Goal: Information Seeking & Learning: Stay updated

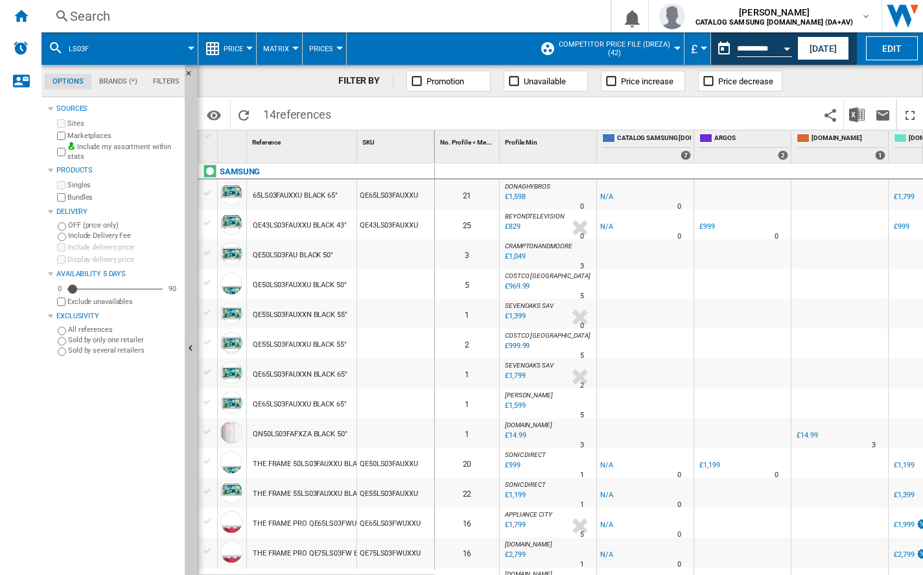
scroll to position [25, 2401]
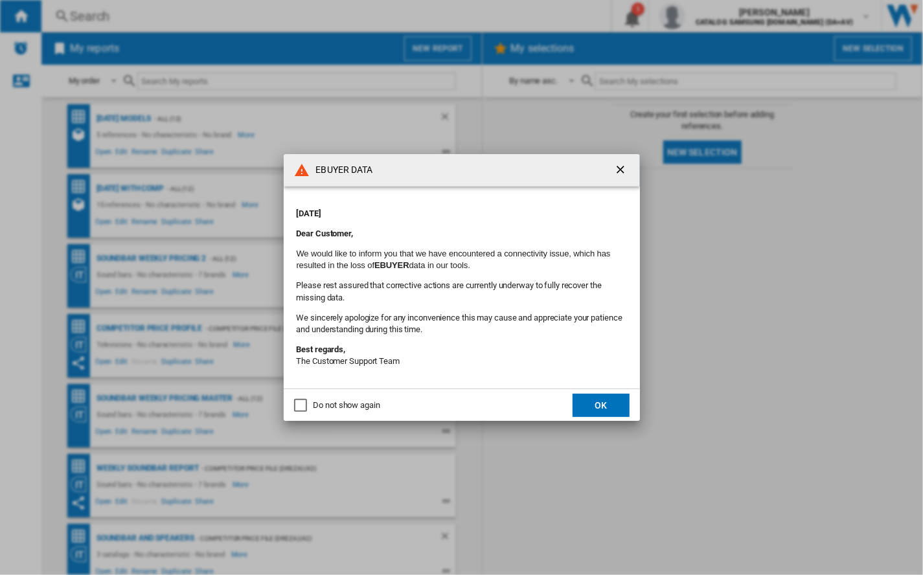
click at [605, 404] on button "OK" at bounding box center [601, 405] width 57 height 23
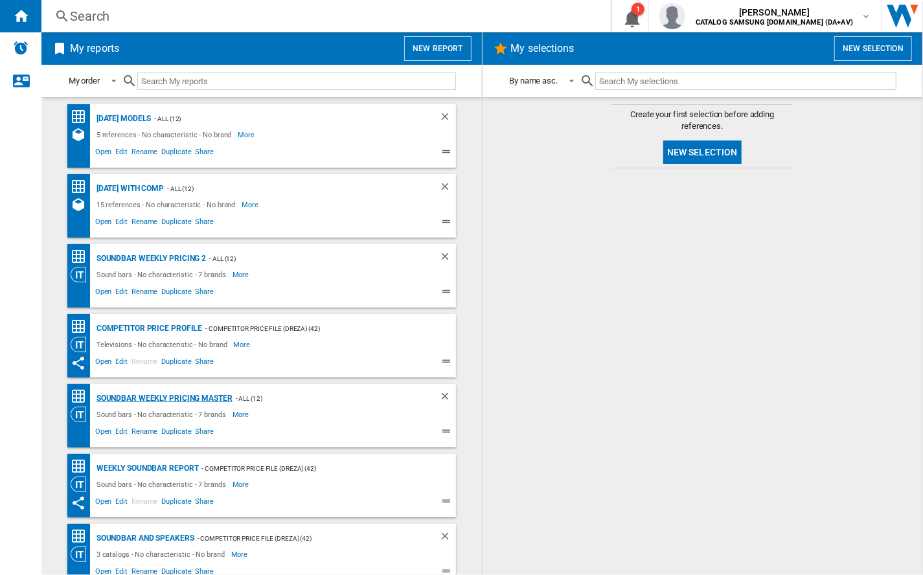
click at [133, 395] on div "Soundbar Weekly Pricing Master" at bounding box center [162, 399] width 139 height 16
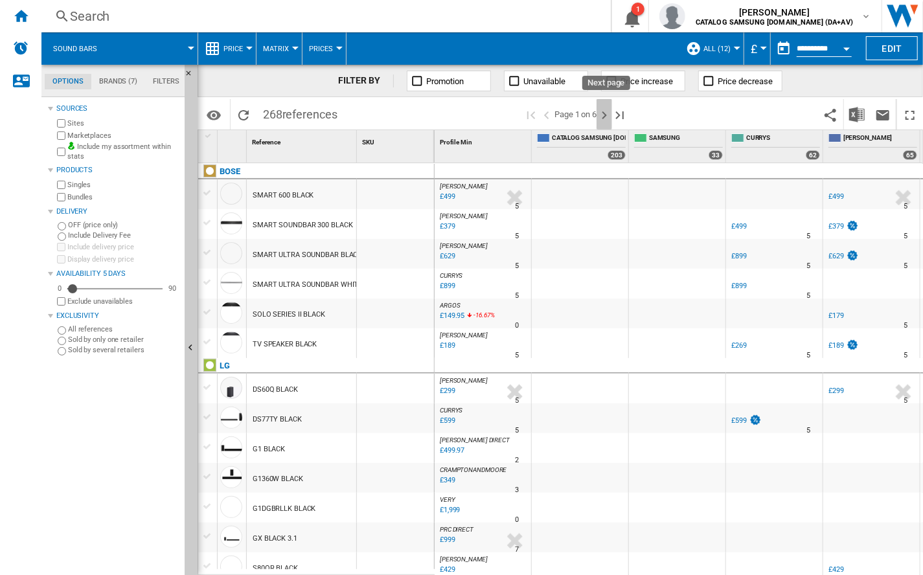
click at [604, 116] on ng-md-icon "Next page" at bounding box center [605, 116] width 16 height 16
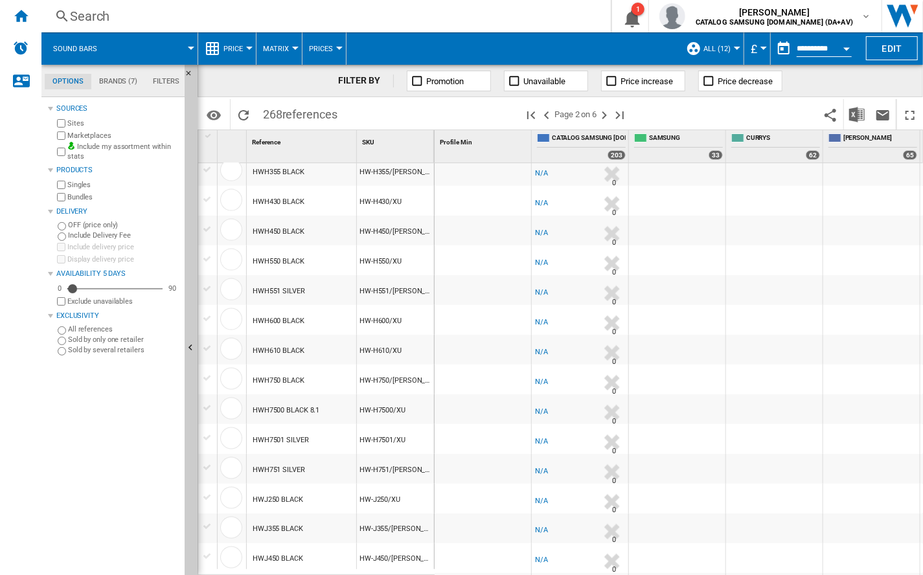
scroll to position [1097, 0]
click at [608, 113] on ng-md-icon "Next page" at bounding box center [605, 116] width 16 height 16
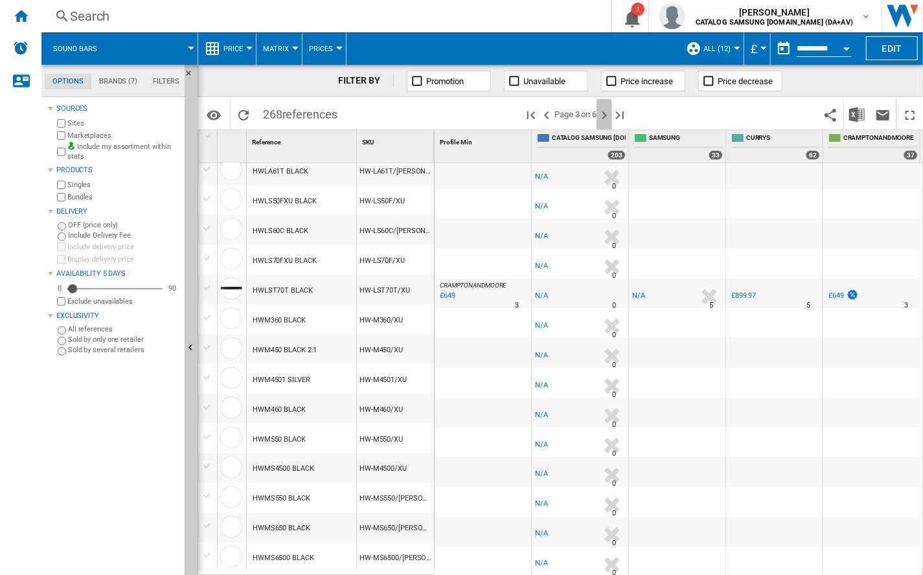
click at [608, 111] on ng-md-icon "Next page" at bounding box center [605, 116] width 16 height 16
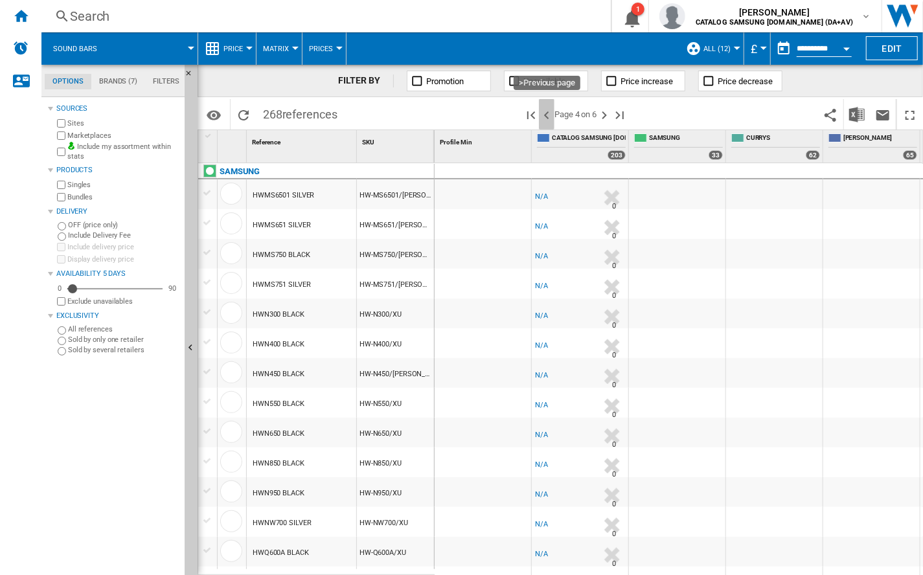
click at [548, 116] on ng-md-icon ">Previous page" at bounding box center [547, 116] width 16 height 16
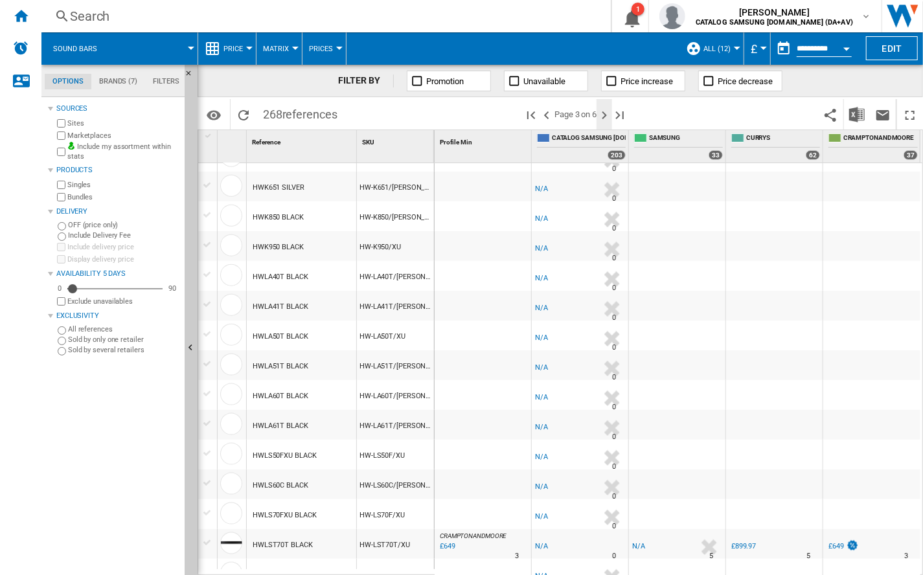
click at [609, 118] on ng-md-icon "Next page" at bounding box center [605, 116] width 16 height 16
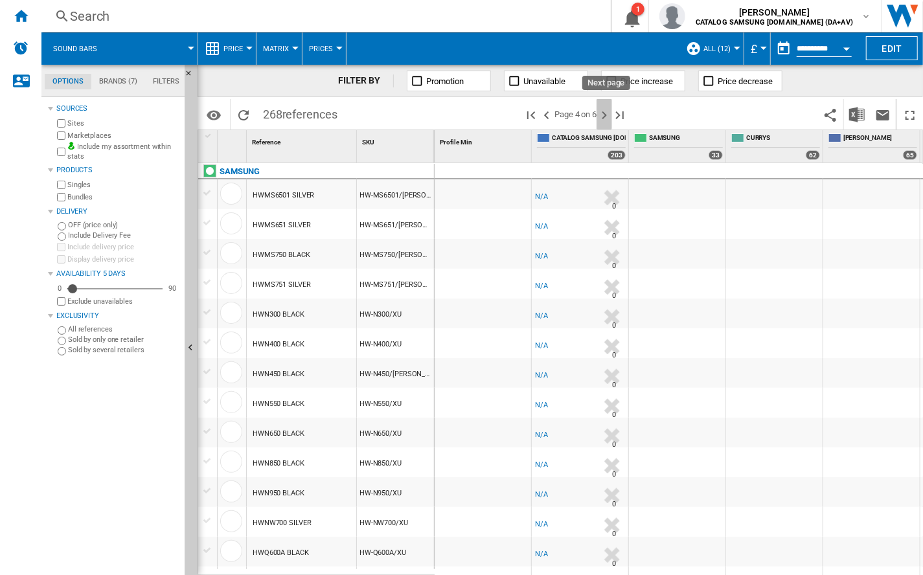
click at [605, 115] on ng-md-icon "Next page" at bounding box center [605, 116] width 16 height 16
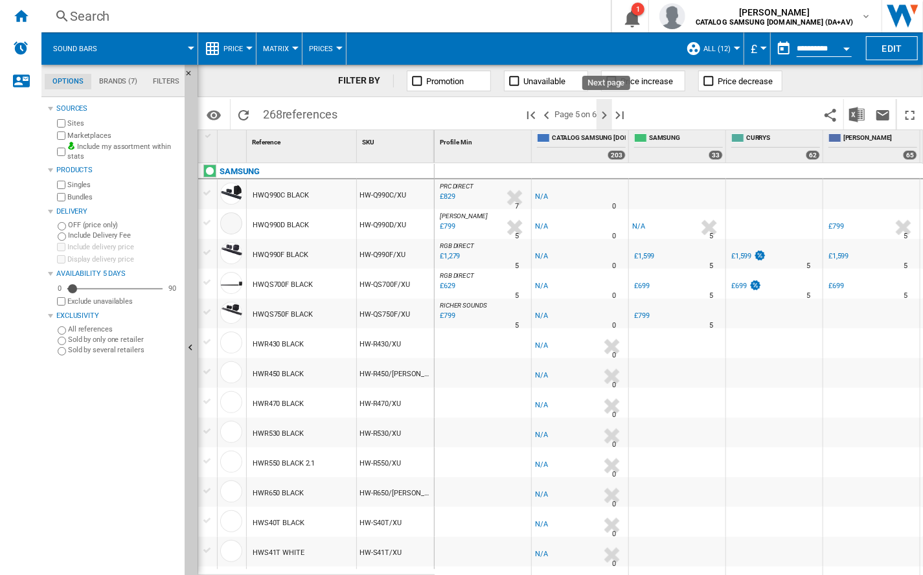
click at [605, 115] on ng-md-icon "Next page" at bounding box center [605, 116] width 16 height 16
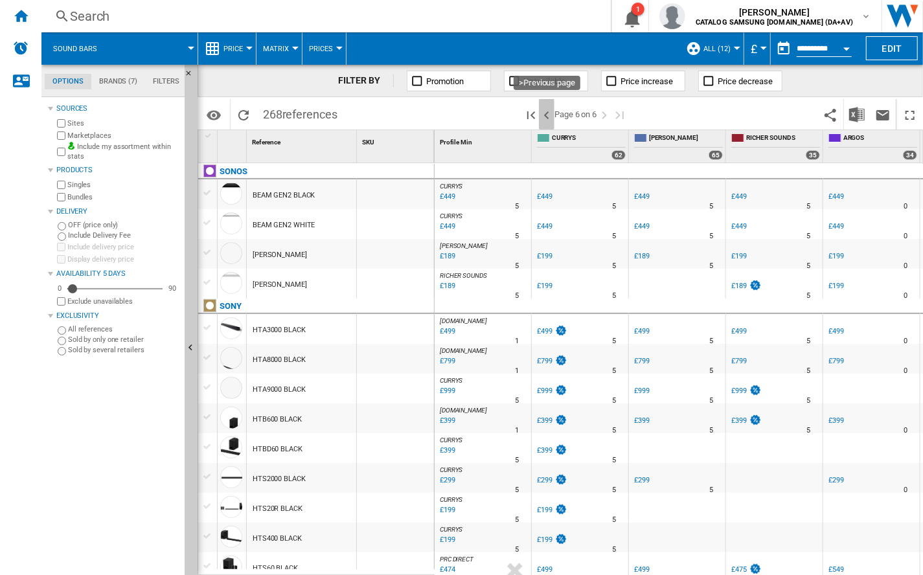
click at [549, 115] on ng-md-icon ">Previous page" at bounding box center [547, 116] width 16 height 16
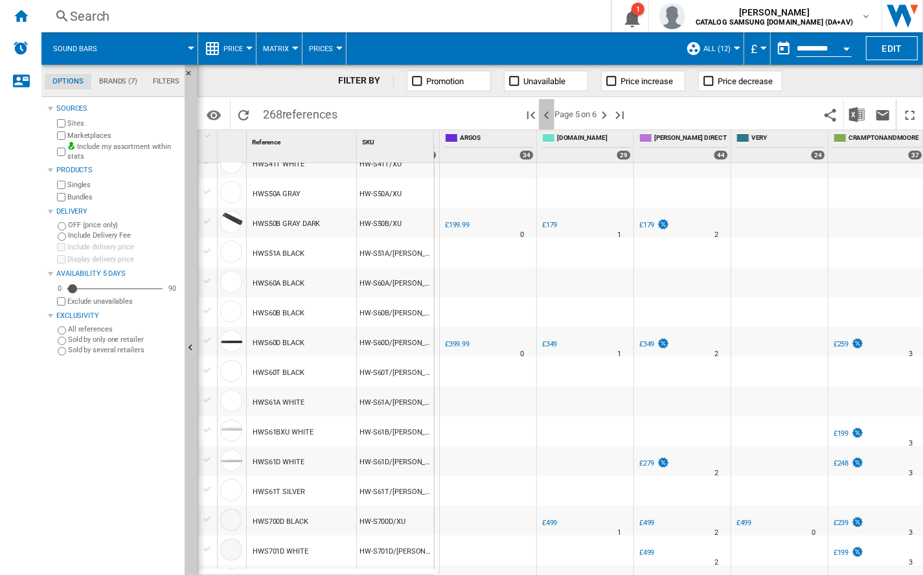
click at [547, 112] on ng-md-icon ">Previous page" at bounding box center [547, 116] width 16 height 16
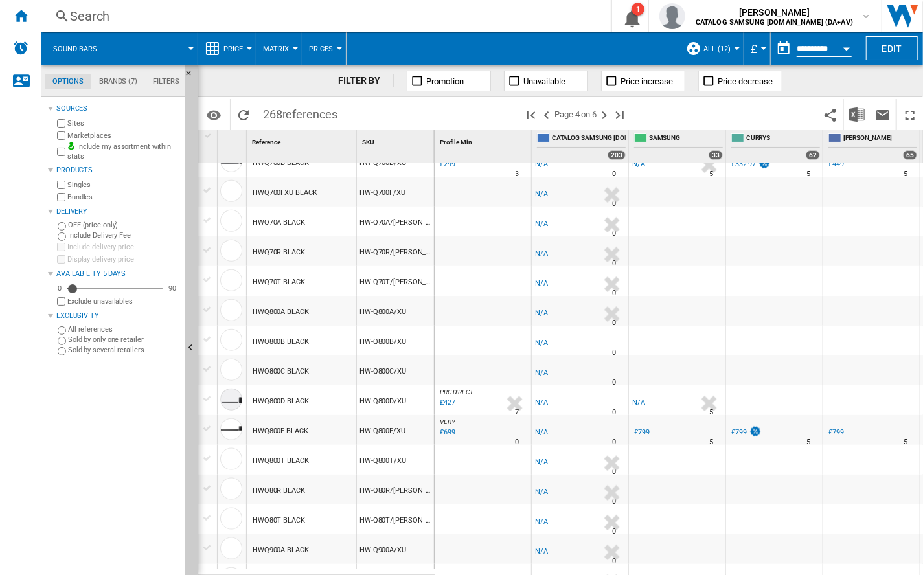
scroll to position [842, 0]
